Goal: Transaction & Acquisition: Purchase product/service

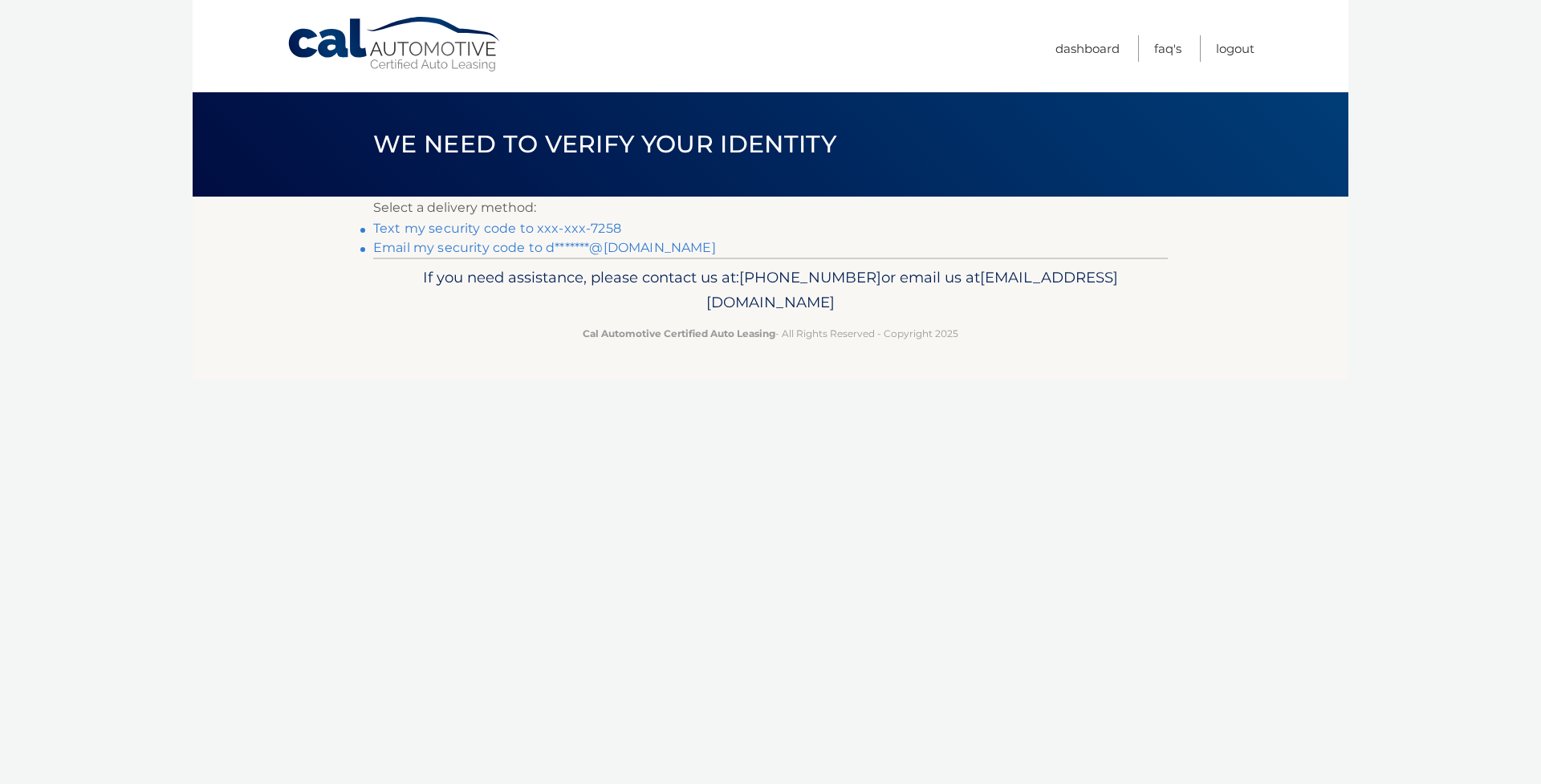
click at [511, 228] on link "Text my security code to xxx-xxx-7258" at bounding box center [497, 228] width 248 height 16
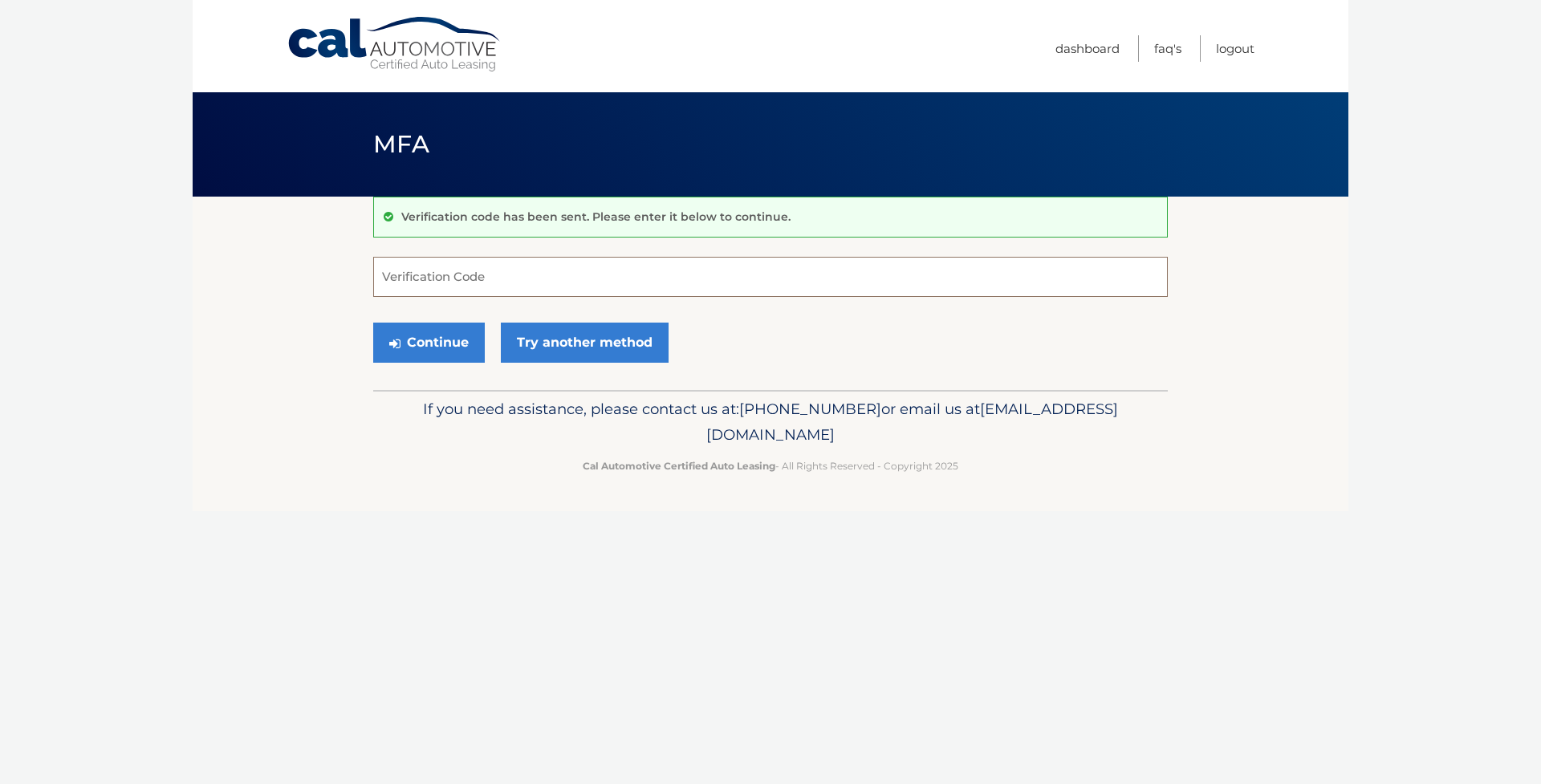
click at [463, 276] on input "Verification Code" at bounding box center [770, 277] width 795 height 40
type input "714531"
click at [429, 341] on button "Continue" at bounding box center [429, 342] width 112 height 40
click at [440, 353] on button "Continue" at bounding box center [429, 342] width 112 height 40
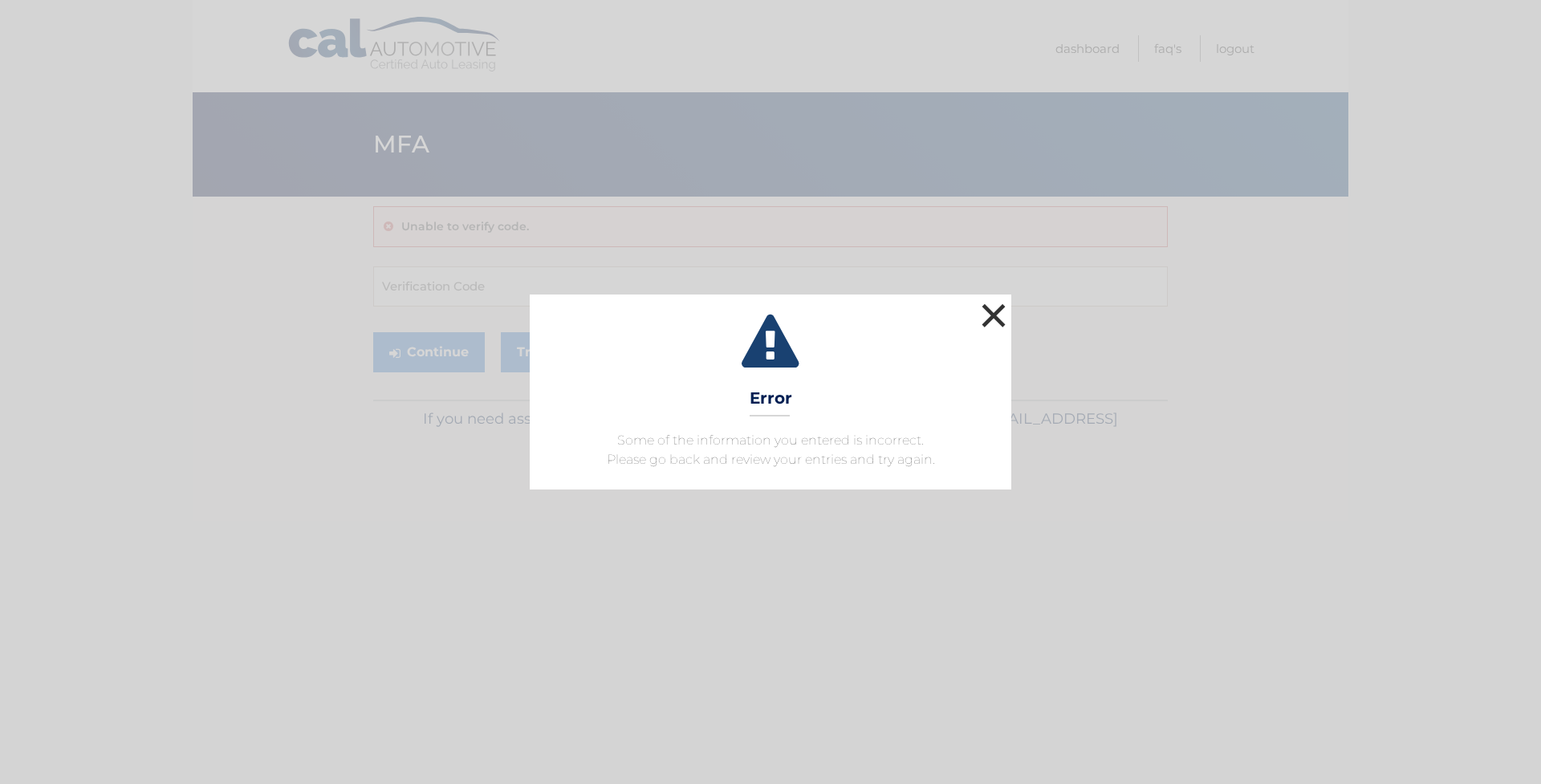
click at [1002, 316] on button "×" at bounding box center [993, 315] width 32 height 32
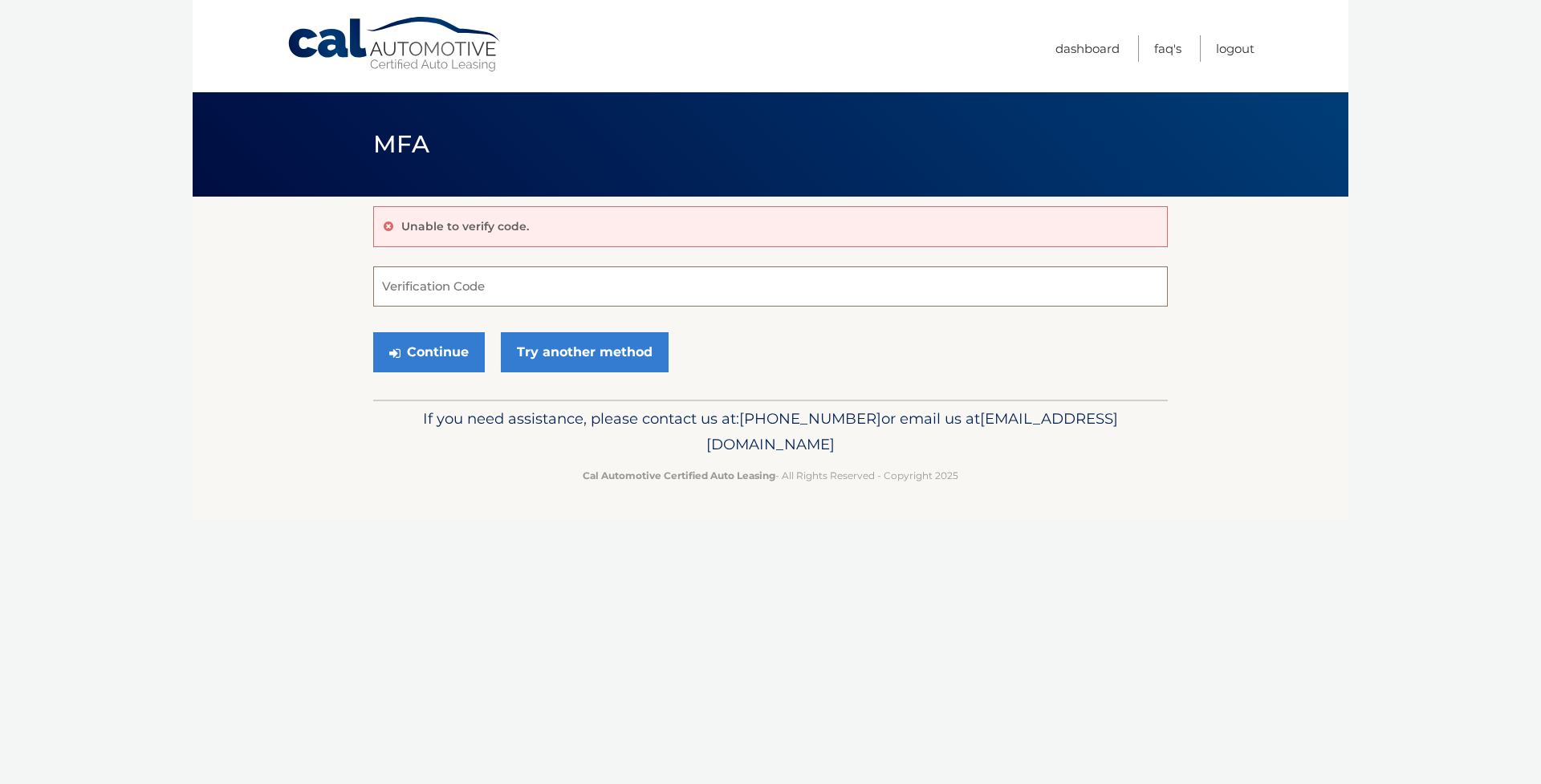
click at [463, 284] on input "Verification Code" at bounding box center [770, 286] width 795 height 40
click at [429, 354] on button "Continue" at bounding box center [429, 352] width 112 height 40
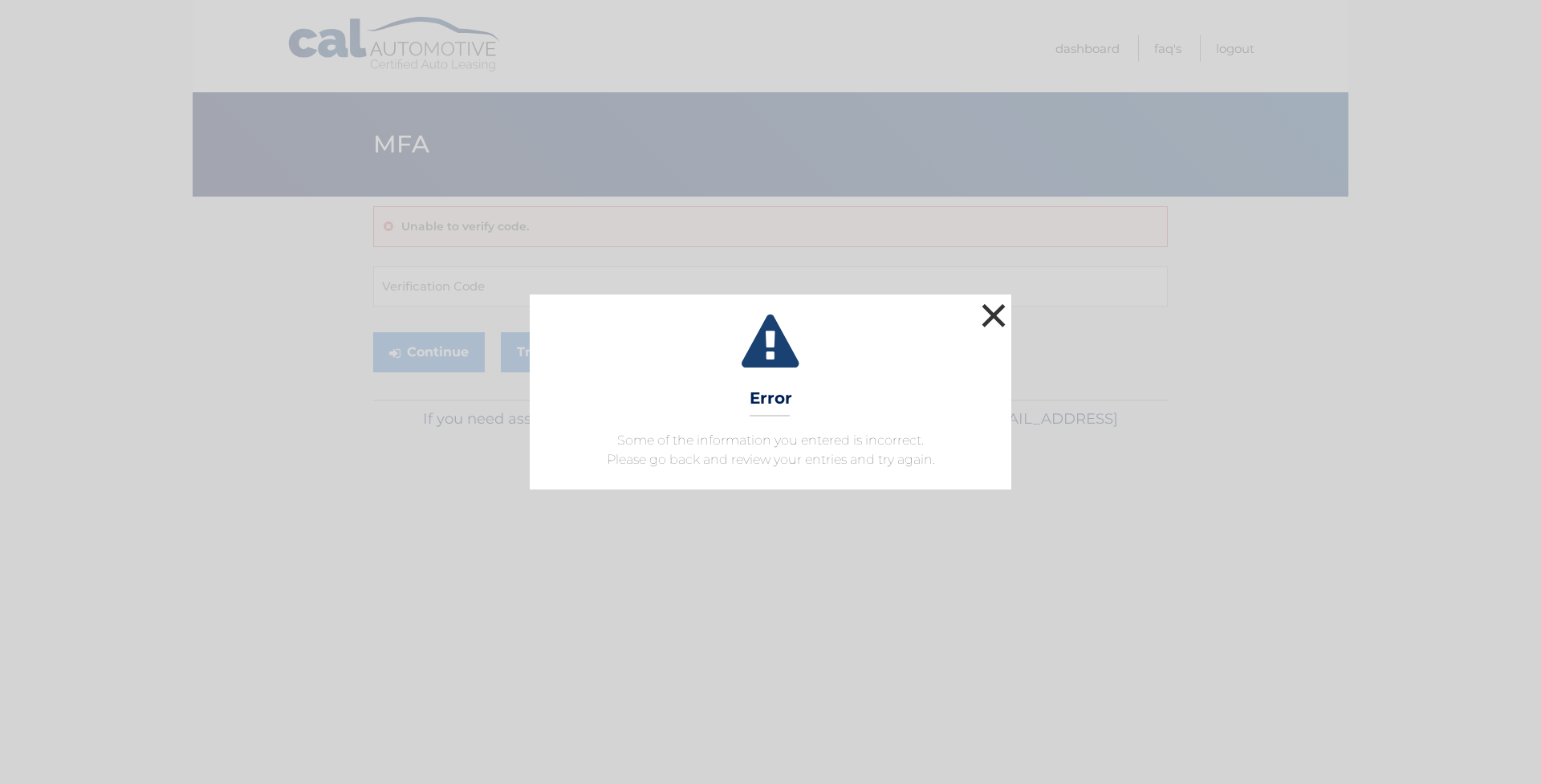
click at [988, 313] on button "×" at bounding box center [993, 315] width 32 height 32
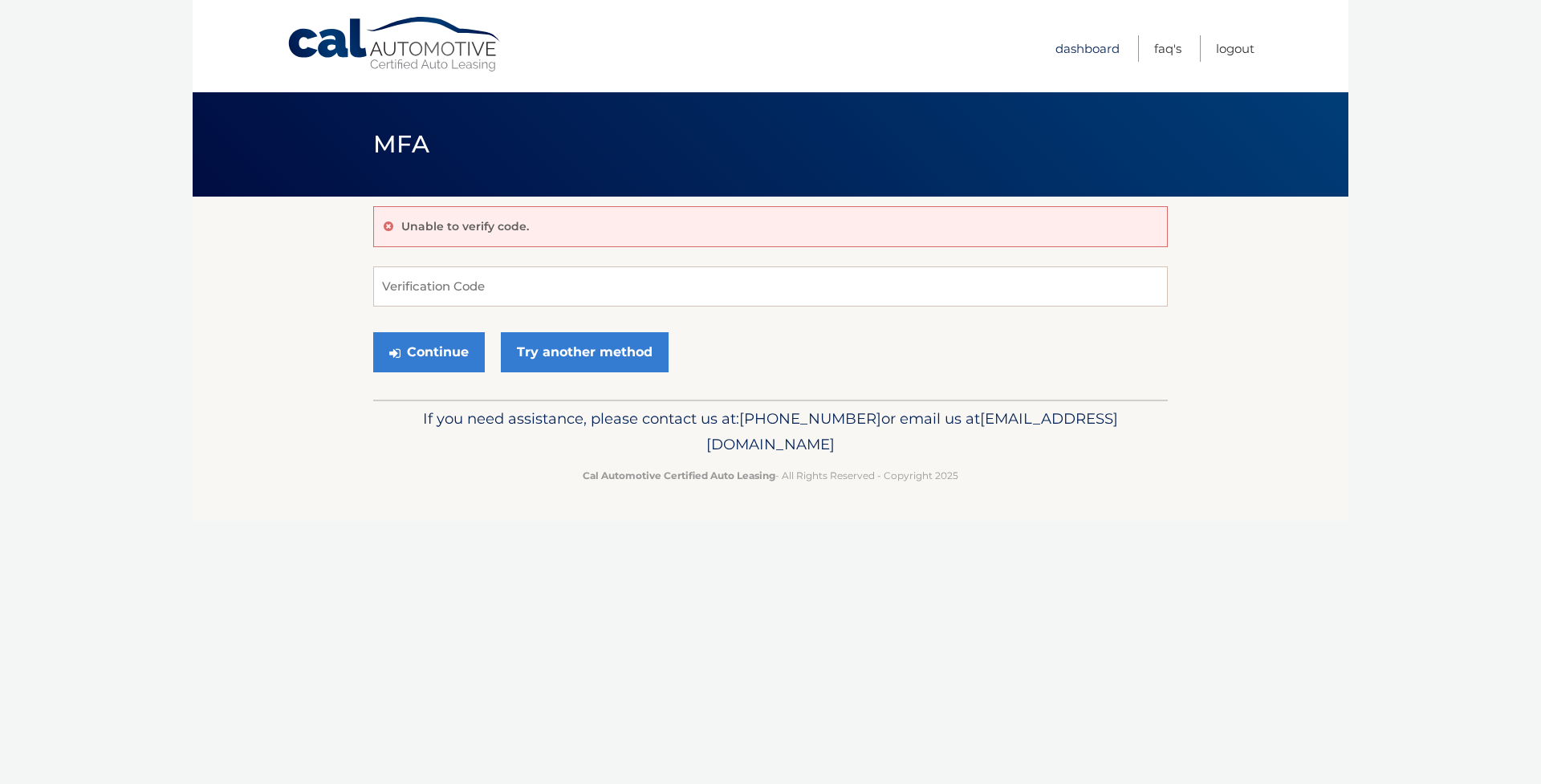
click at [1088, 48] on link "Dashboard" at bounding box center [1087, 48] width 64 height 27
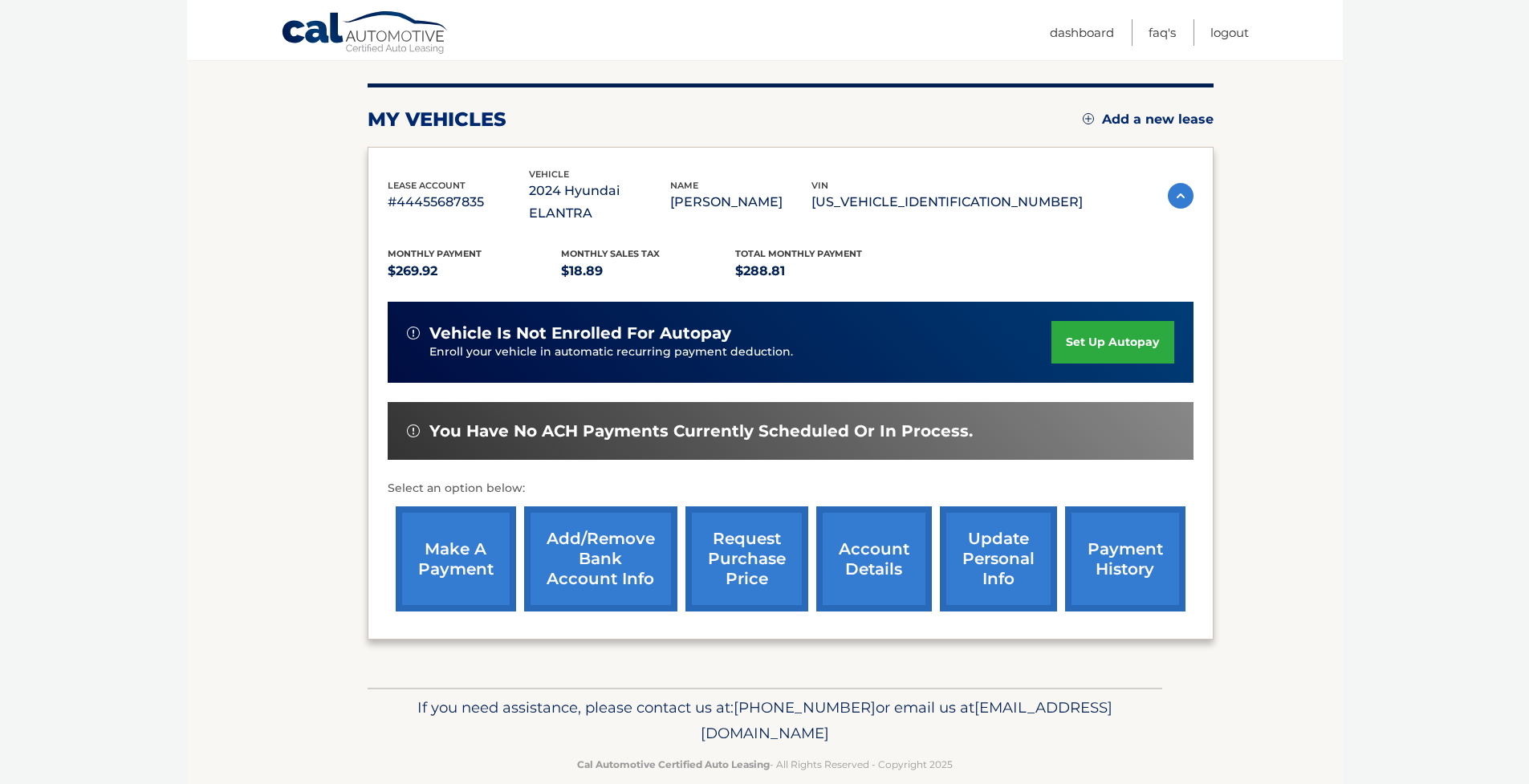
scroll to position [184, 0]
click at [456, 550] on link "make a payment" at bounding box center [456, 560] width 120 height 105
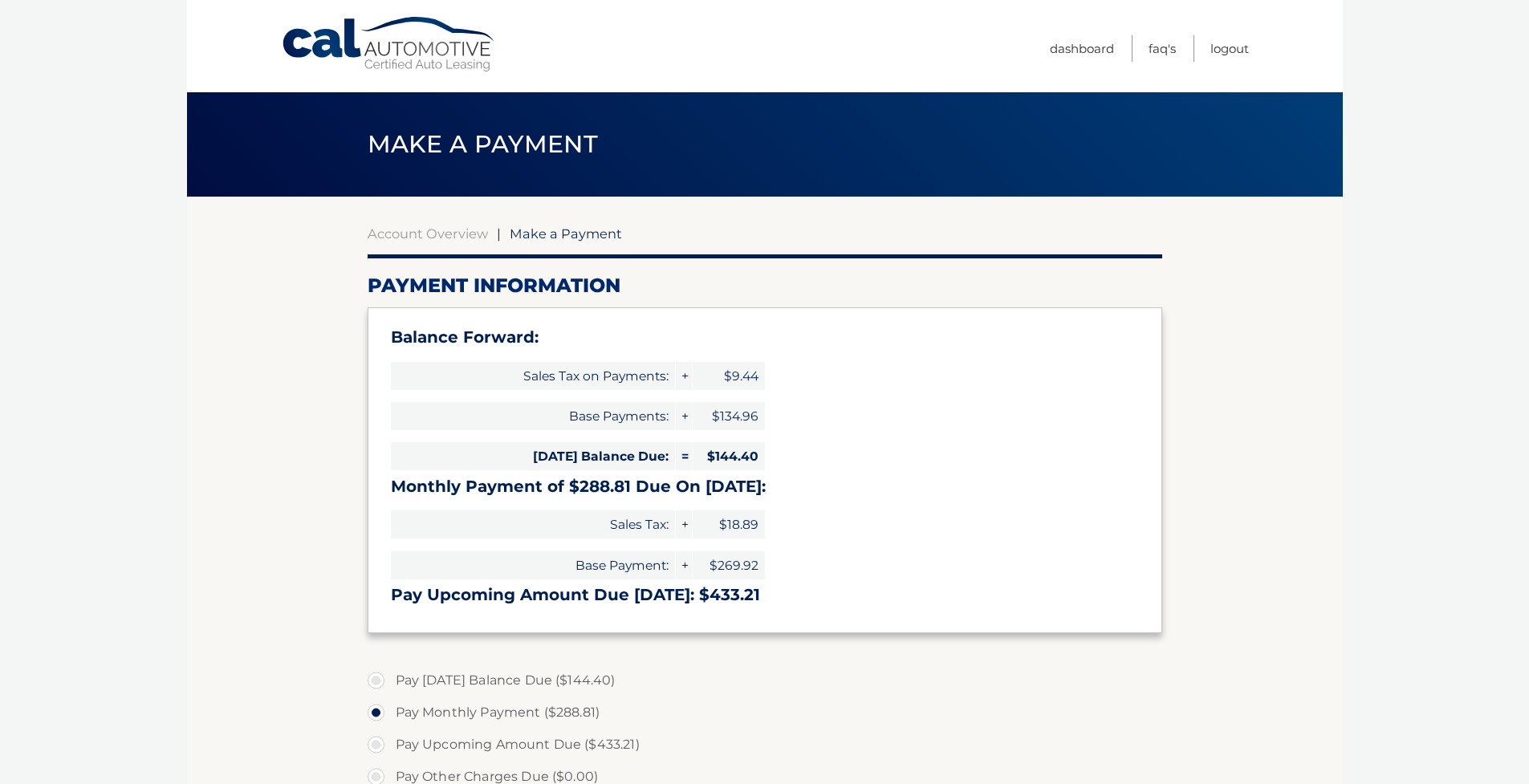
select select "YWZhYTA3M2YtYTU1My00MGRjLTljOTYtZThmNjc0YjYwZjBi"
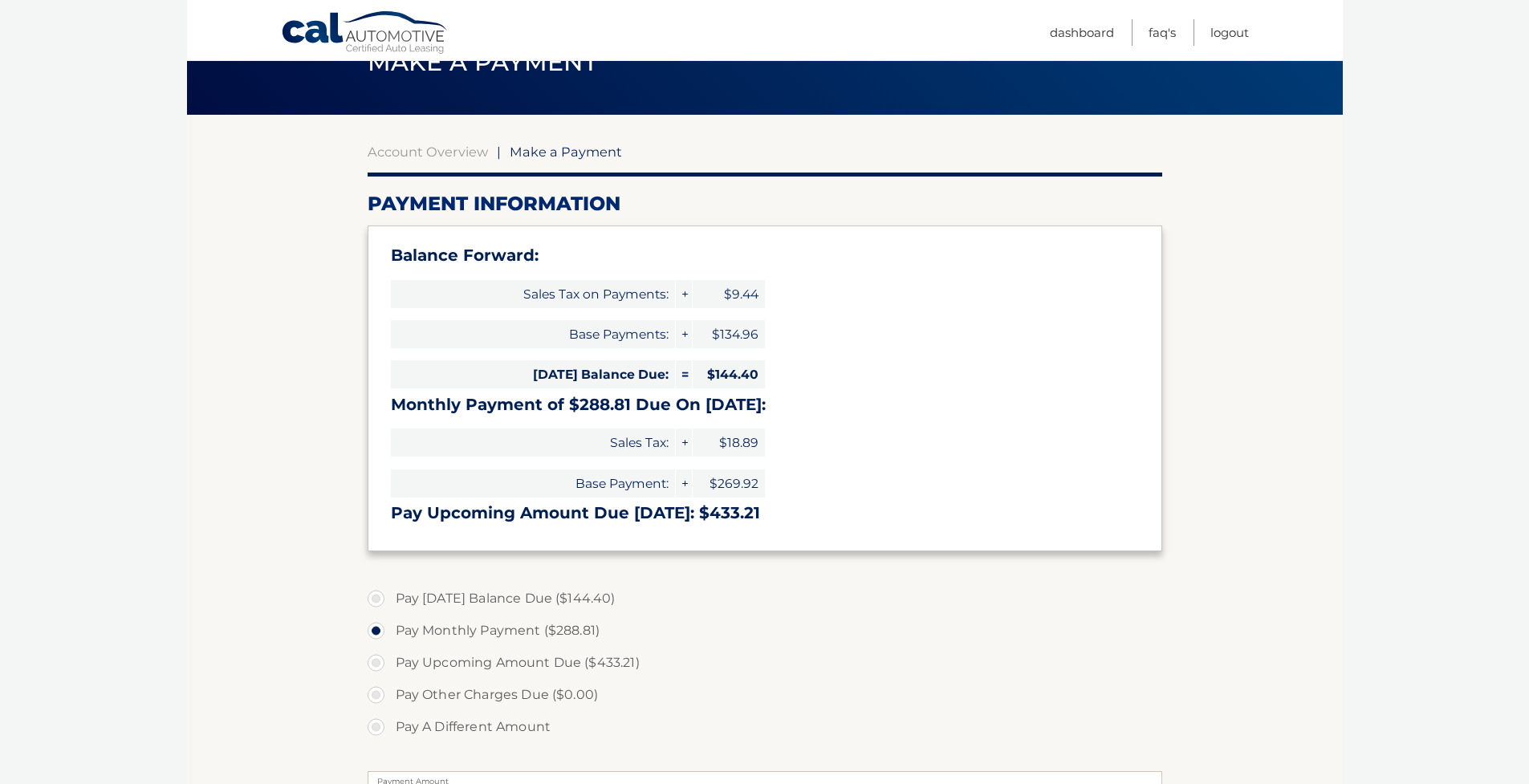
scroll to position [84, 0]
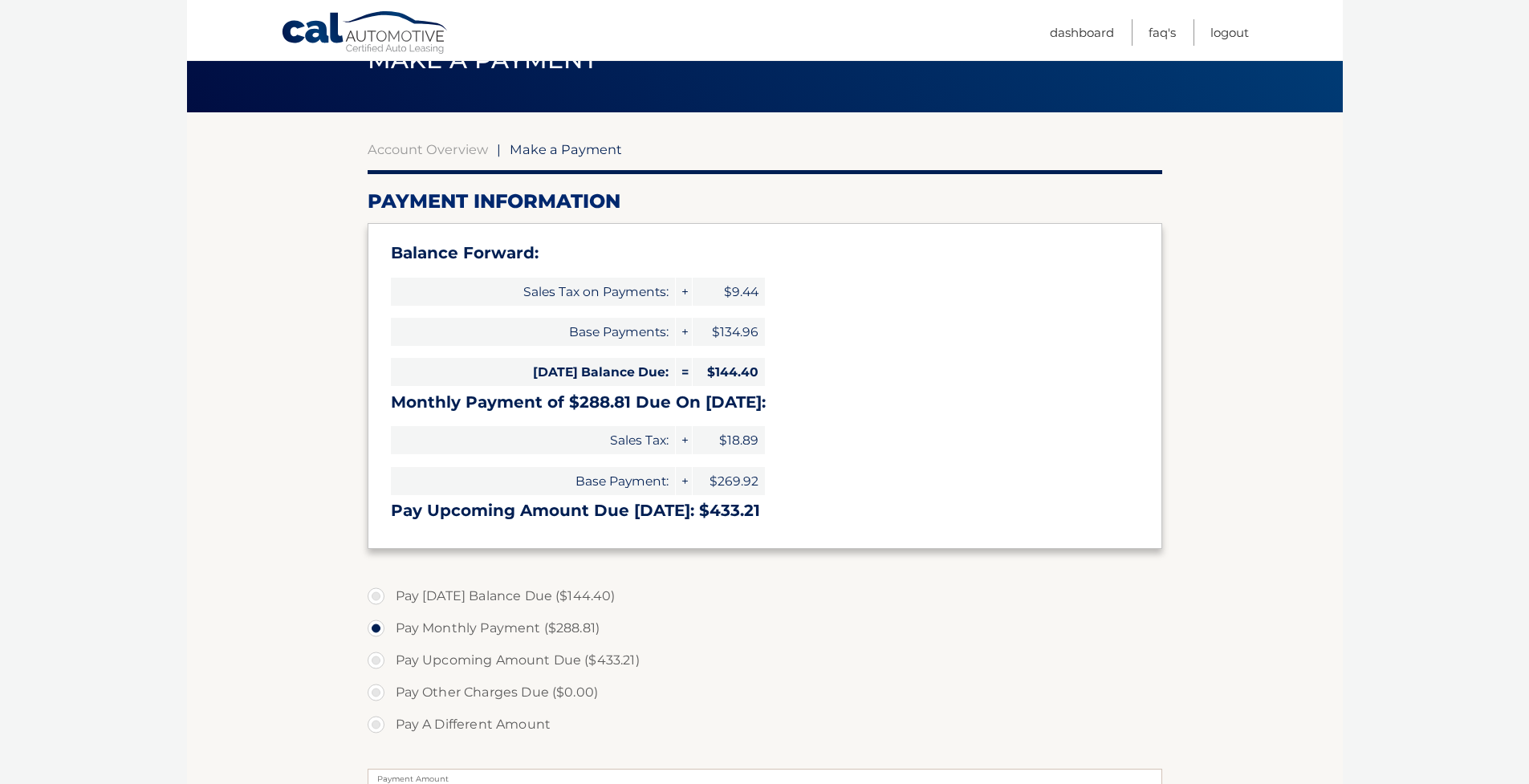
click at [379, 593] on label "Pay [DATE] Balance Due ($144.40)" at bounding box center [764, 596] width 795 height 32
click at [379, 593] on input "Pay [DATE] Balance Due ($144.40)" at bounding box center [381, 593] width 16 height 26
radio input "true"
type input "144.40"
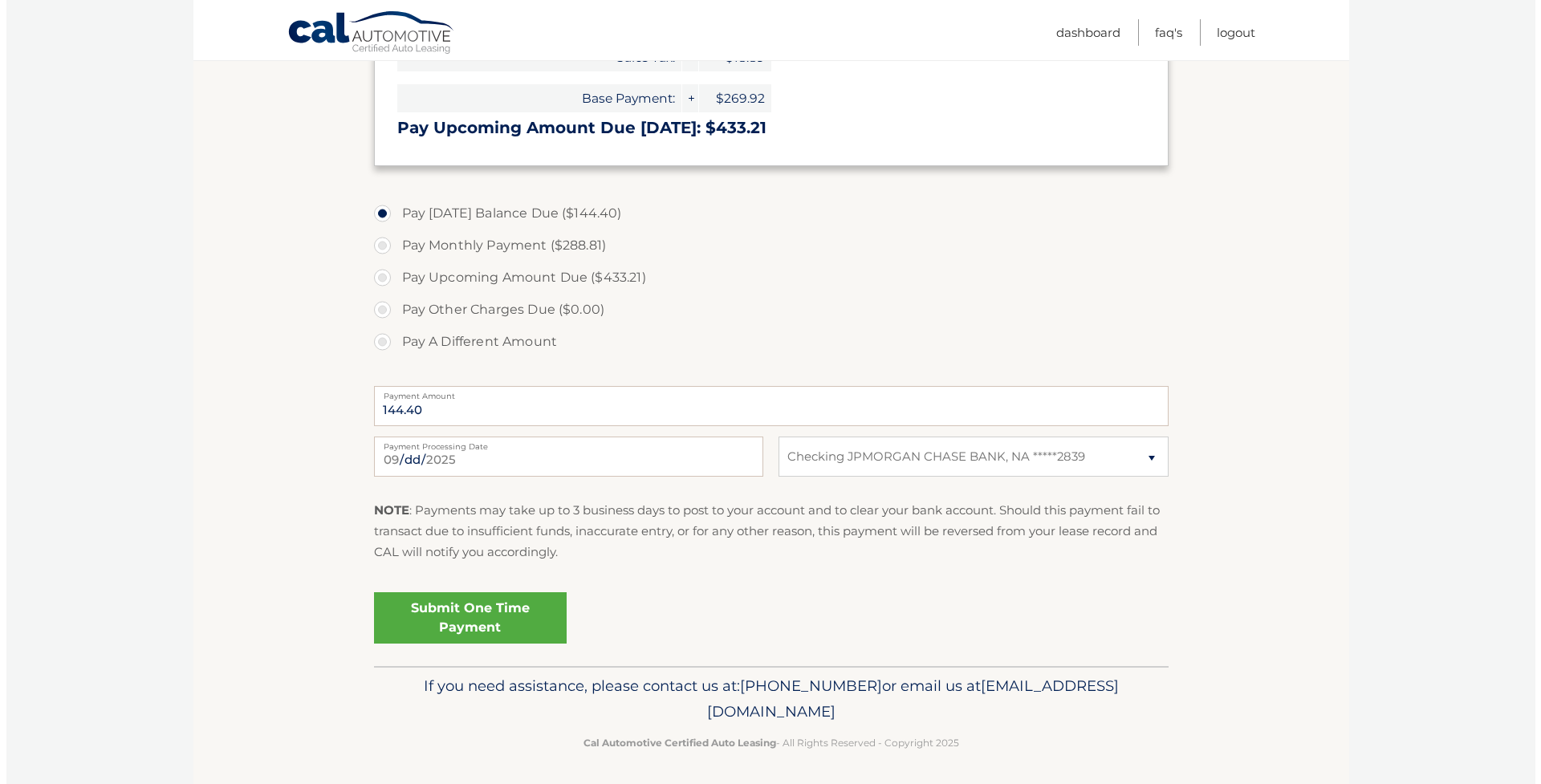
scroll to position [466, 0]
click at [462, 624] on link "Submit One Time Payment" at bounding box center [464, 618] width 193 height 51
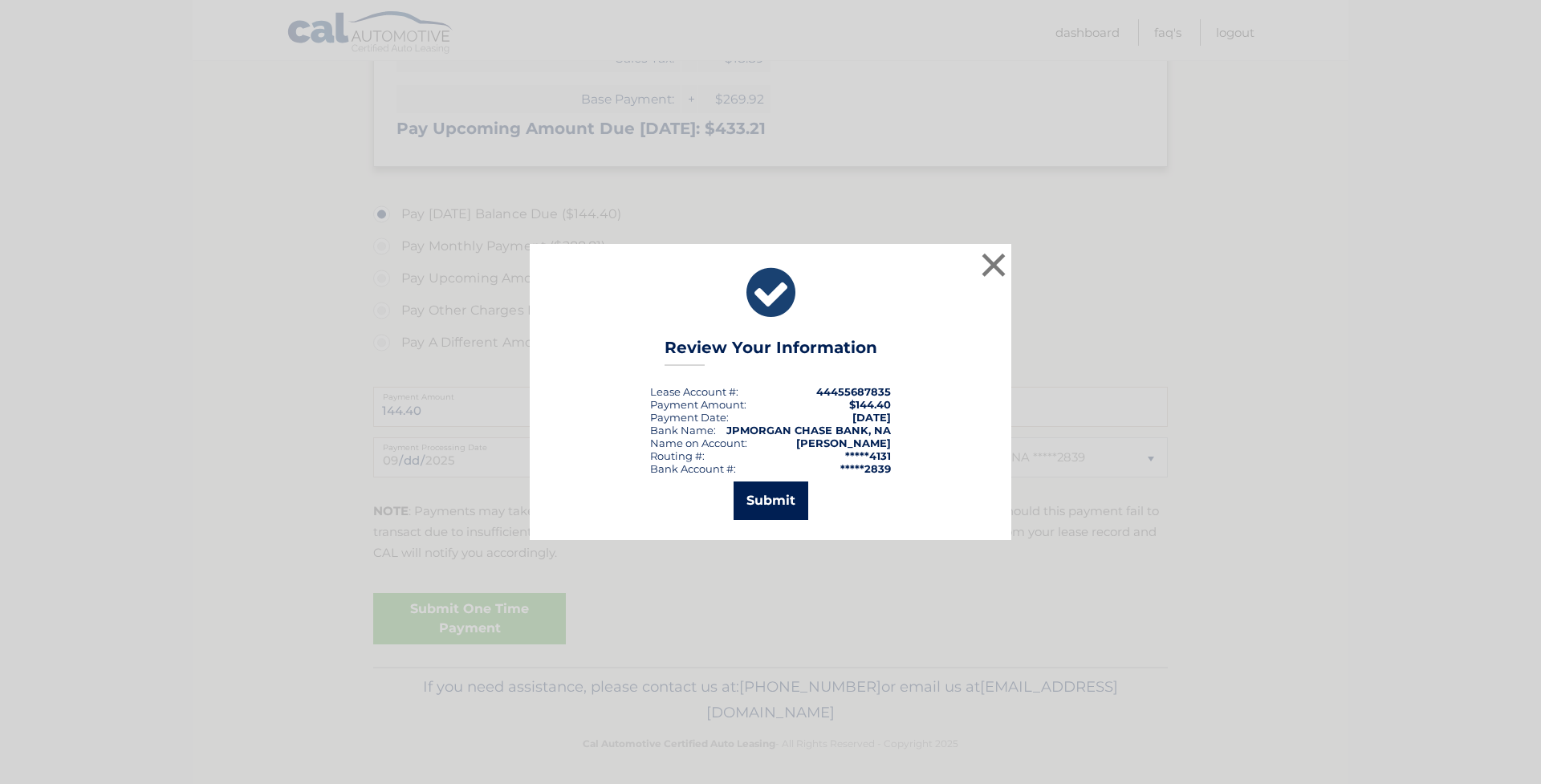
click at [783, 512] on button "Submit" at bounding box center [770, 500] width 74 height 39
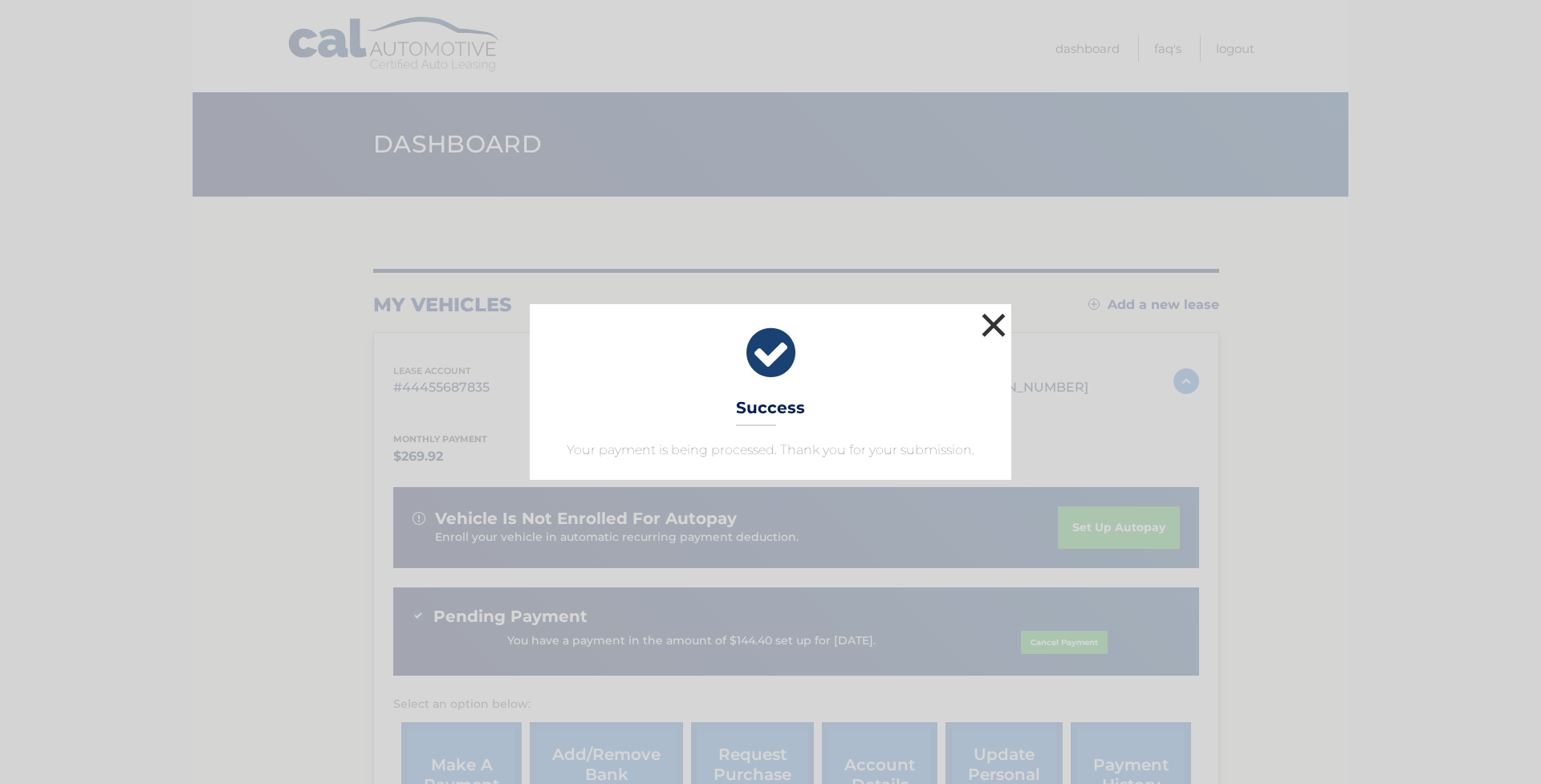
click at [998, 323] on button "×" at bounding box center [993, 324] width 32 height 32
